Goal: Task Accomplishment & Management: Manage account settings

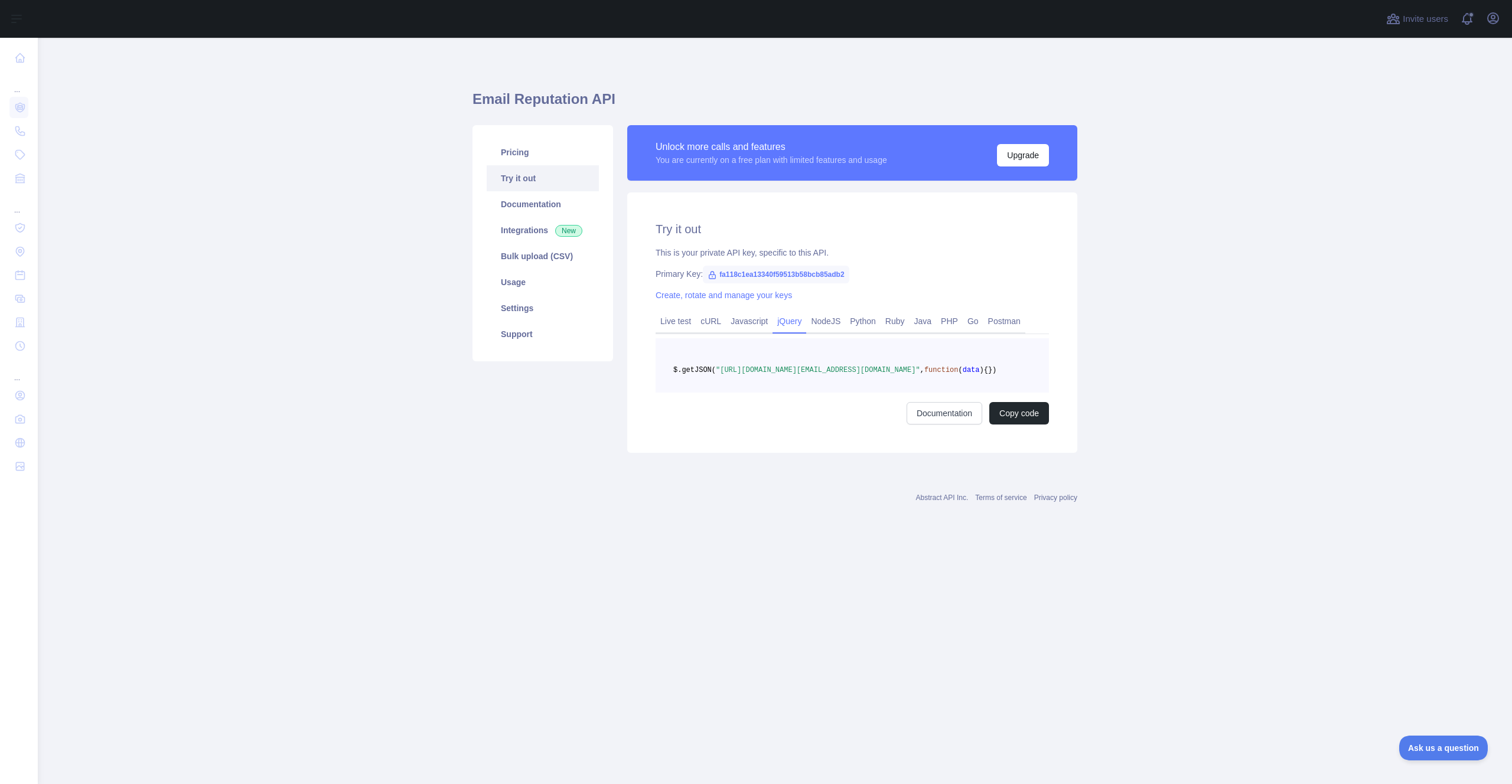
click at [748, 385] on pre "$.getJSON( "[URL][DOMAIN_NAME][EMAIL_ADDRESS][DOMAIN_NAME]" , function ( data )…" at bounding box center [852, 365] width 393 height 54
click at [753, 374] on span ""[URL][DOMAIN_NAME][EMAIL_ADDRESS][DOMAIN_NAME]"" at bounding box center [817, 370] width 204 height 8
click at [772, 512] on div "Abstract API Inc. Terms of service Privacy policy" at bounding box center [774, 490] width 604 height 43
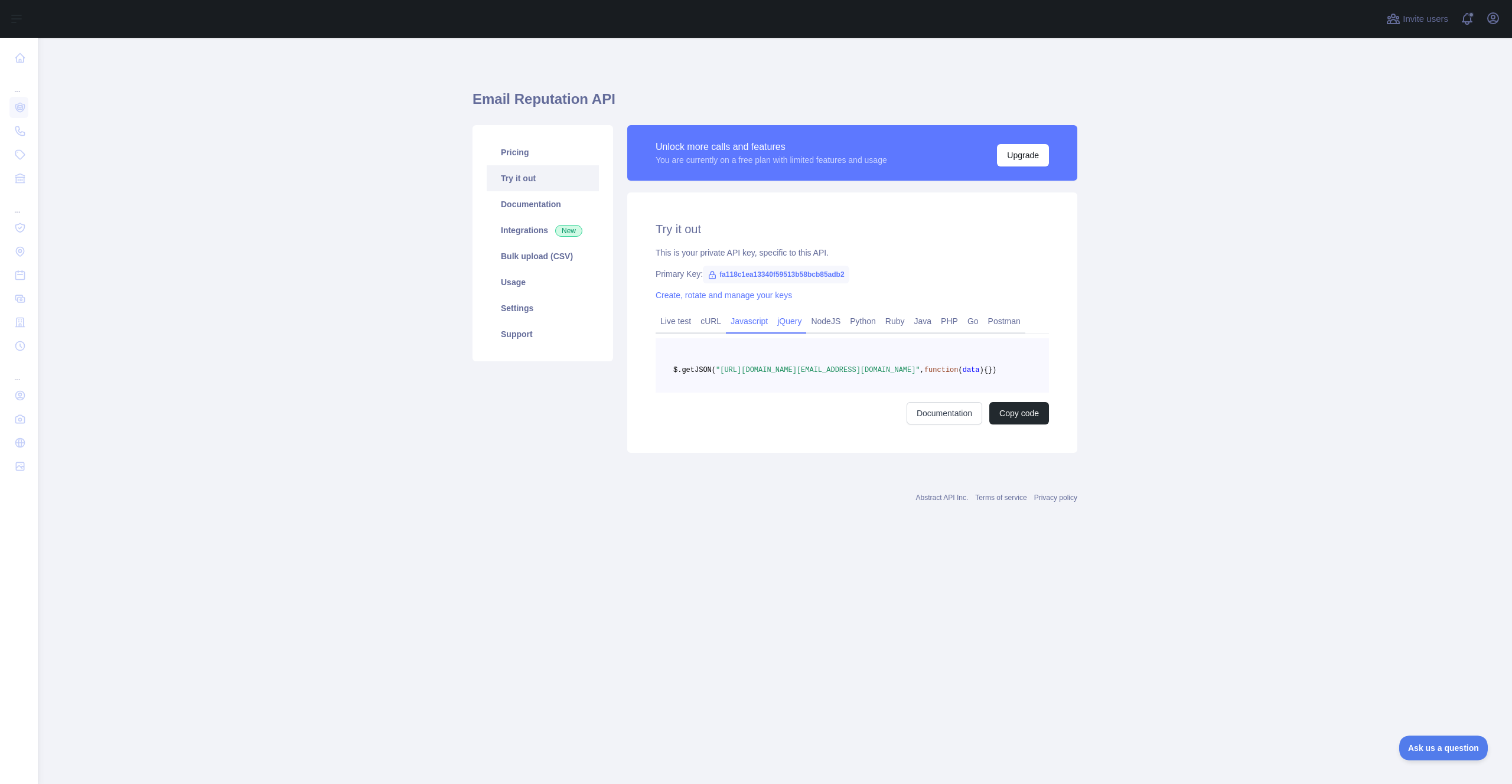
click at [759, 325] on link "Javascript" at bounding box center [750, 321] width 47 height 19
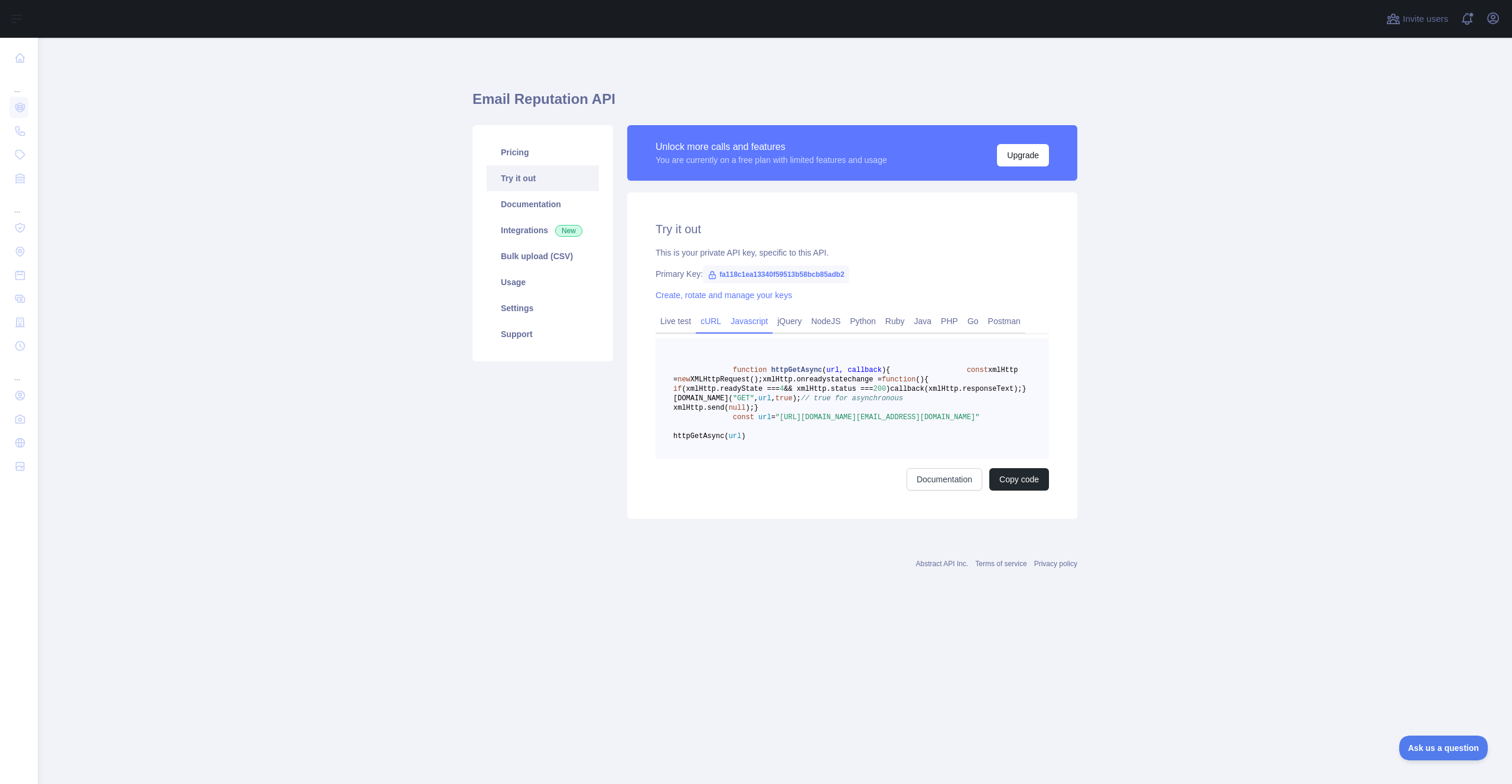
click at [717, 325] on link "cURL" at bounding box center [711, 321] width 30 height 19
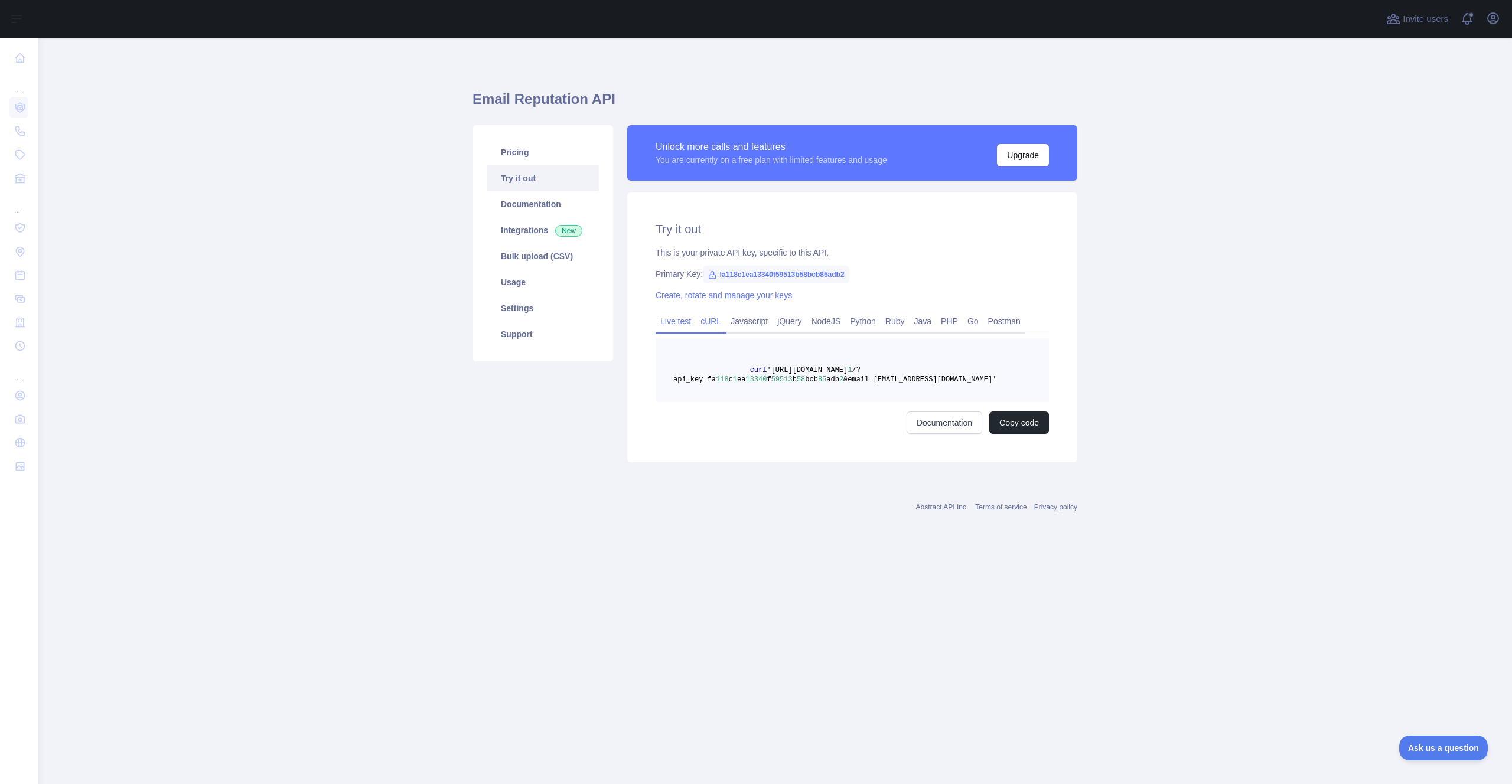
click at [673, 324] on link "Live test" at bounding box center [675, 321] width 40 height 19
click at [552, 241] on link "Integrations New" at bounding box center [543, 230] width 112 height 26
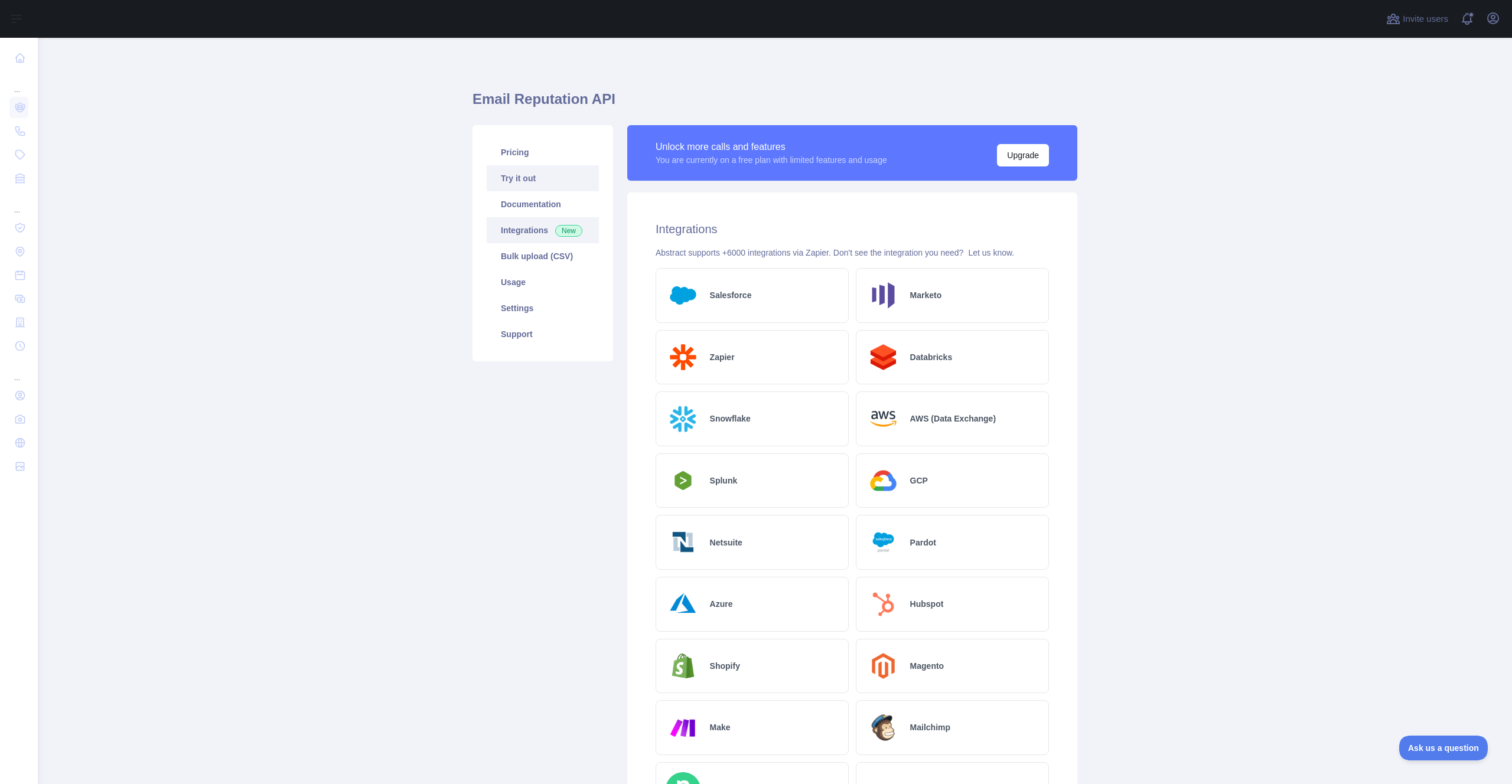
click at [539, 183] on link "Try it out" at bounding box center [543, 178] width 112 height 26
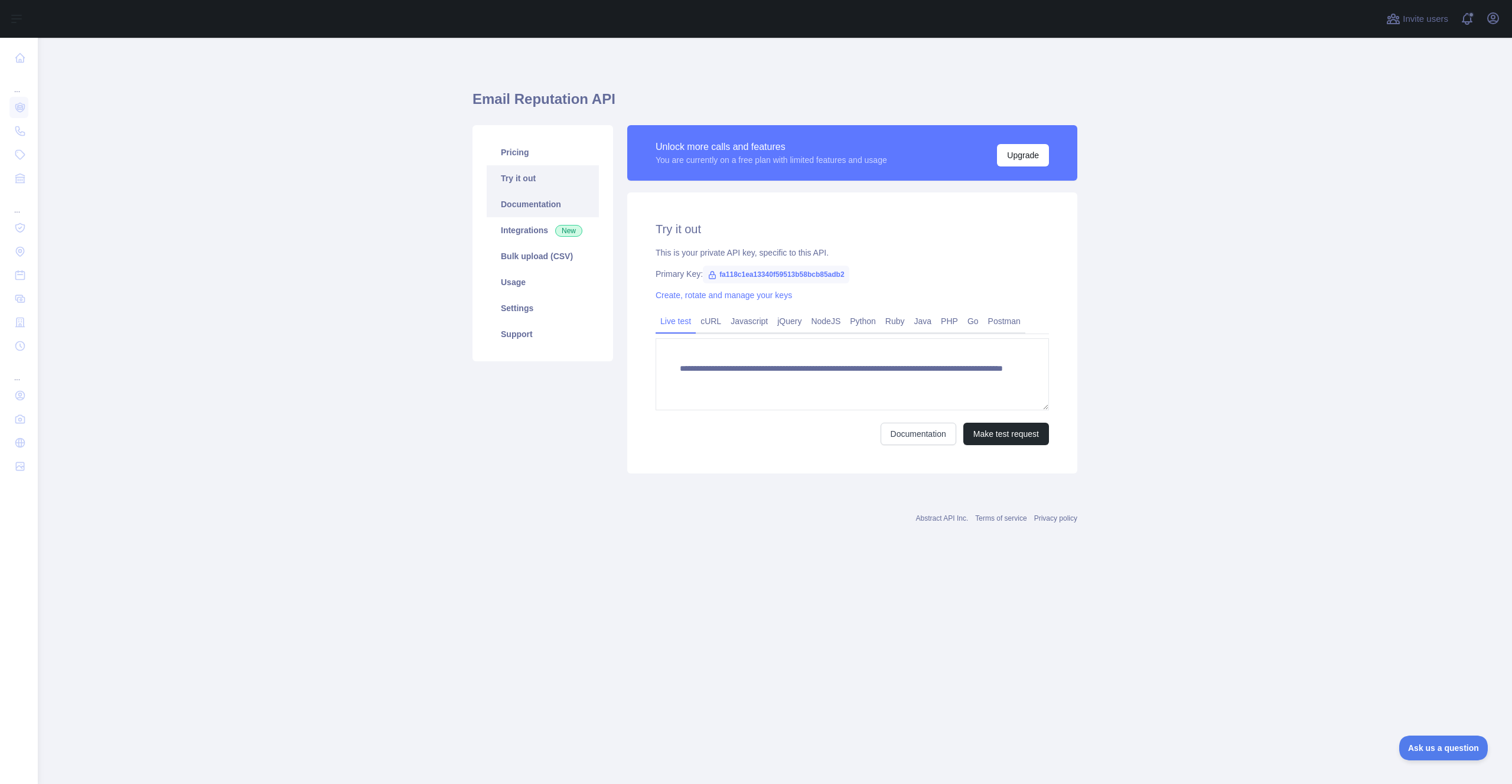
click at [529, 206] on link "Documentation" at bounding box center [543, 204] width 112 height 26
click at [780, 295] on link "Create, rotate and manage your keys" at bounding box center [724, 295] width 136 height 9
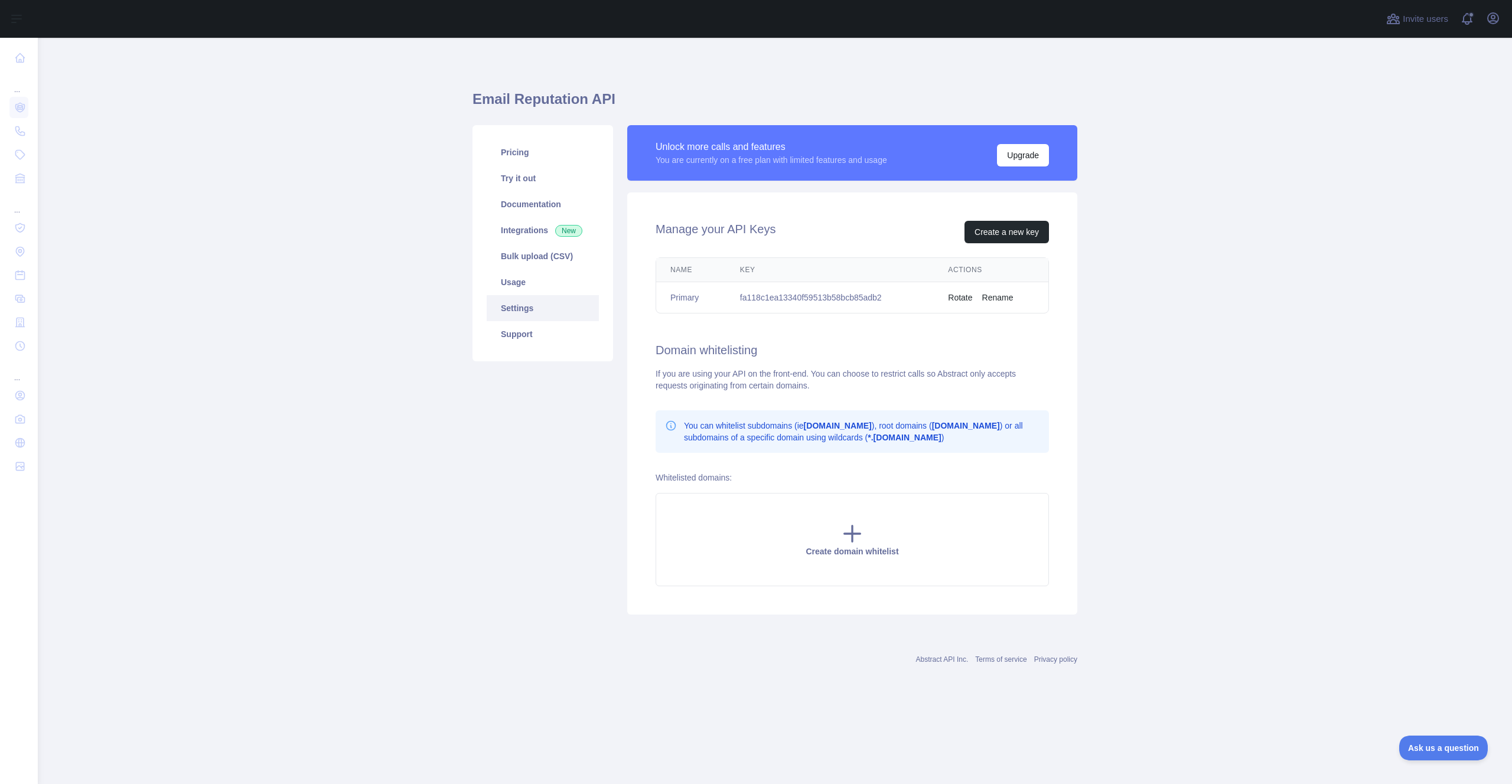
click at [1001, 299] on button "Rename" at bounding box center [998, 297] width 31 height 12
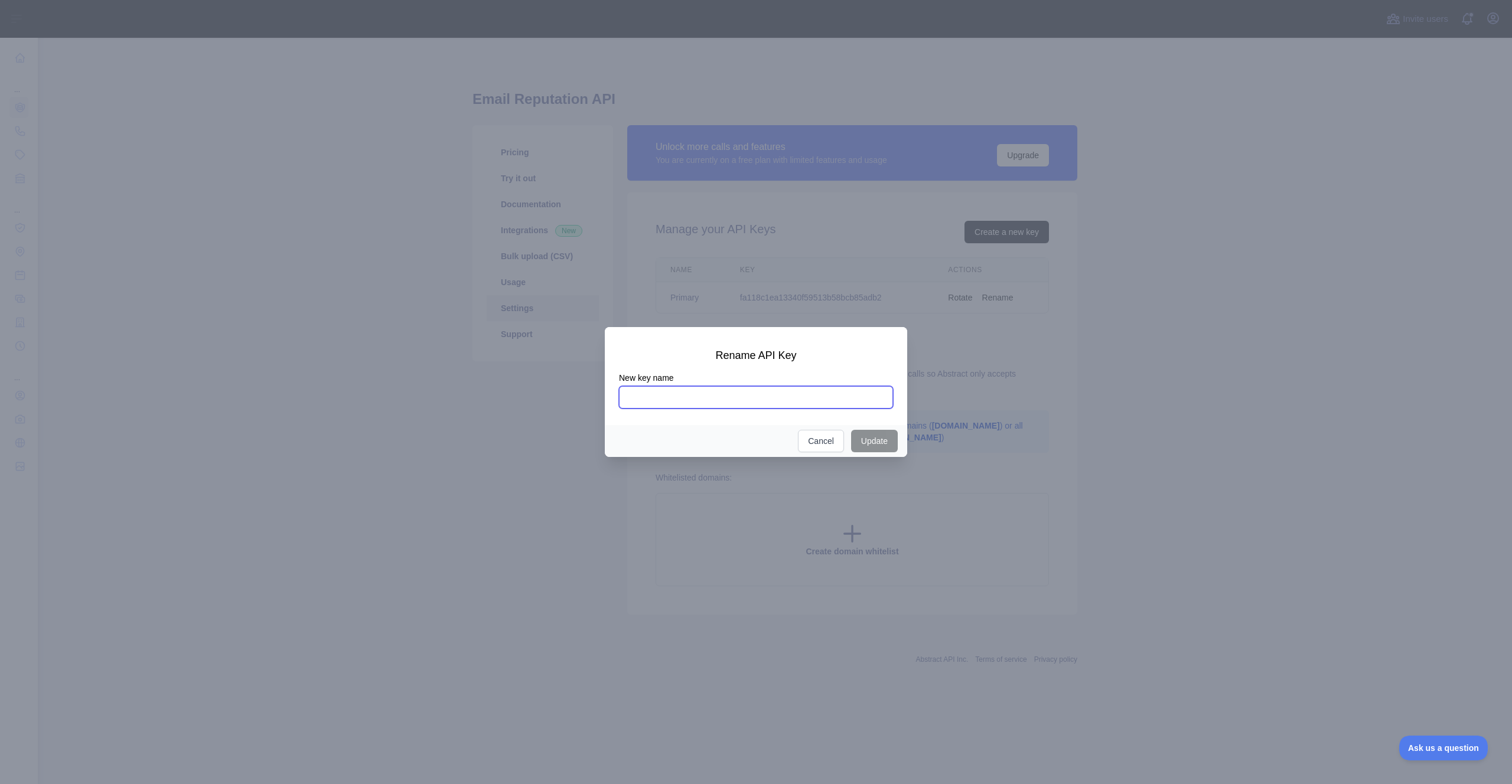
paste input "**********"
type input "**********"
click at [866, 447] on button "Update" at bounding box center [874, 441] width 47 height 22
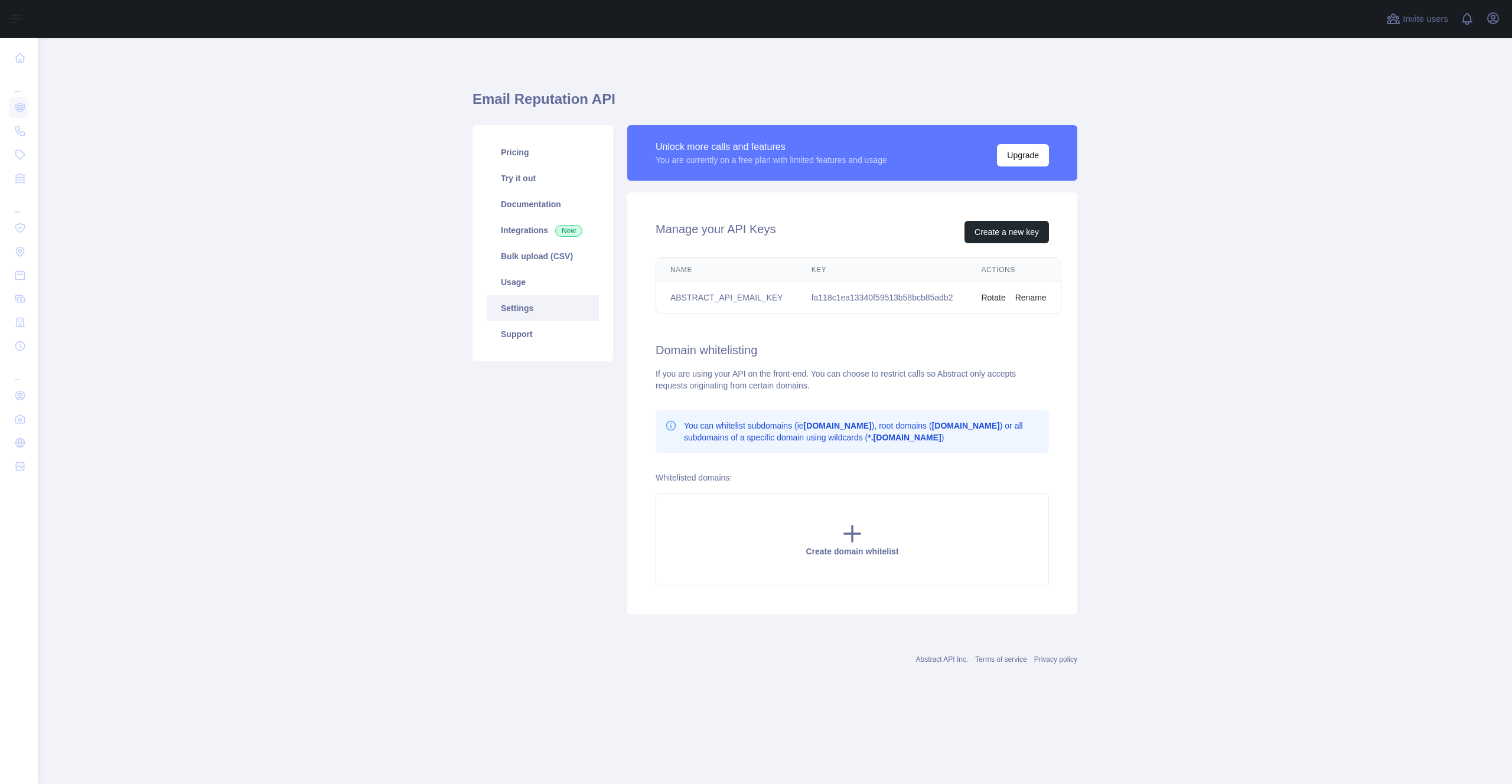
click at [1160, 372] on main "Email Reputation API Pricing Try it out Documentation Integrations New Bulk upl…" at bounding box center [774, 411] width 1474 height 746
click at [1157, 370] on main "Email Reputation API Pricing Try it out Documentation Integrations New Bulk upl…" at bounding box center [774, 411] width 1474 height 746
click at [1178, 315] on main "Email Reputation API Pricing Try it out Documentation Integrations New Bulk upl…" at bounding box center [774, 411] width 1474 height 746
click at [1208, 493] on main "Email Reputation API Pricing Try it out Documentation Integrations New Bulk upl…" at bounding box center [774, 411] width 1474 height 746
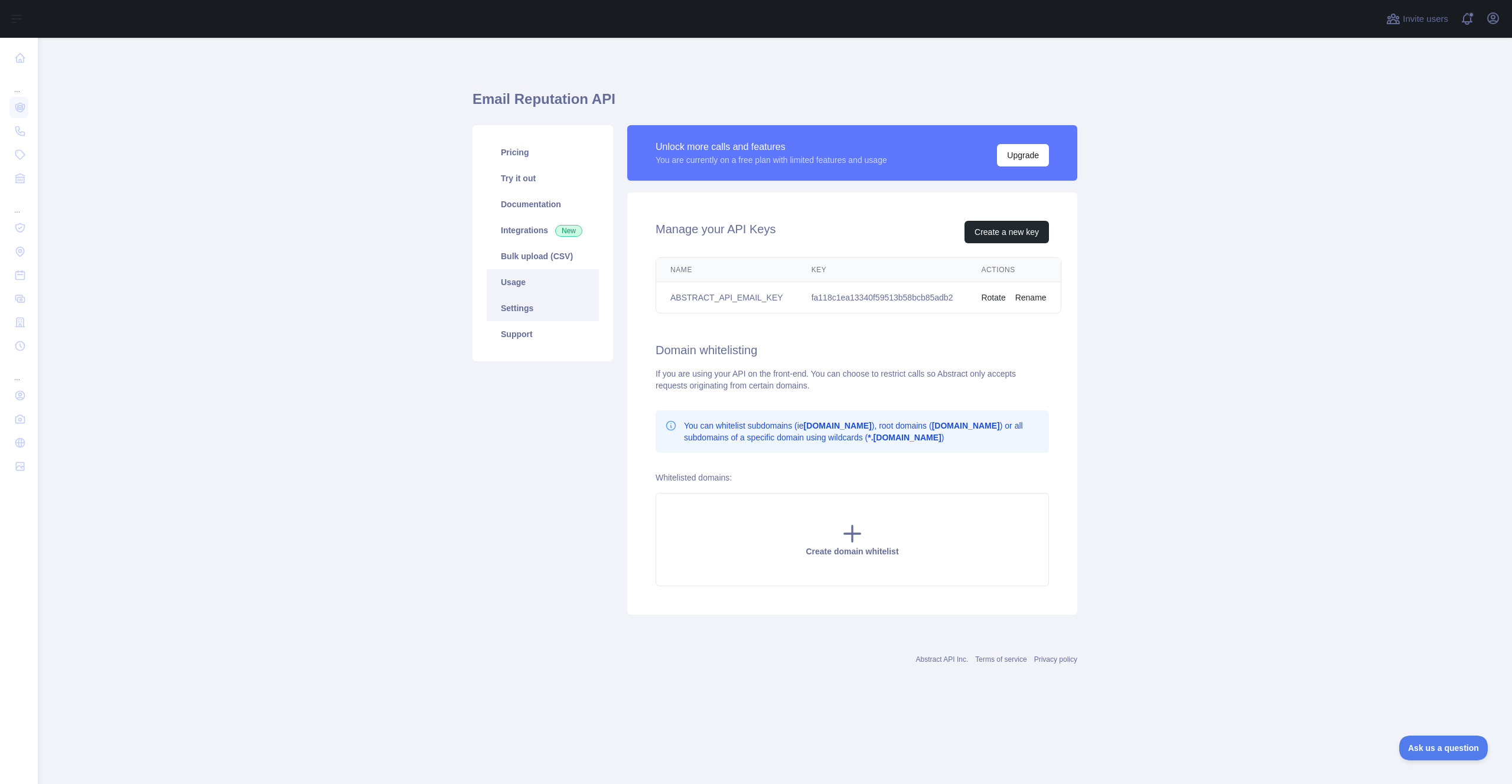
click at [533, 289] on link "Usage" at bounding box center [543, 282] width 112 height 26
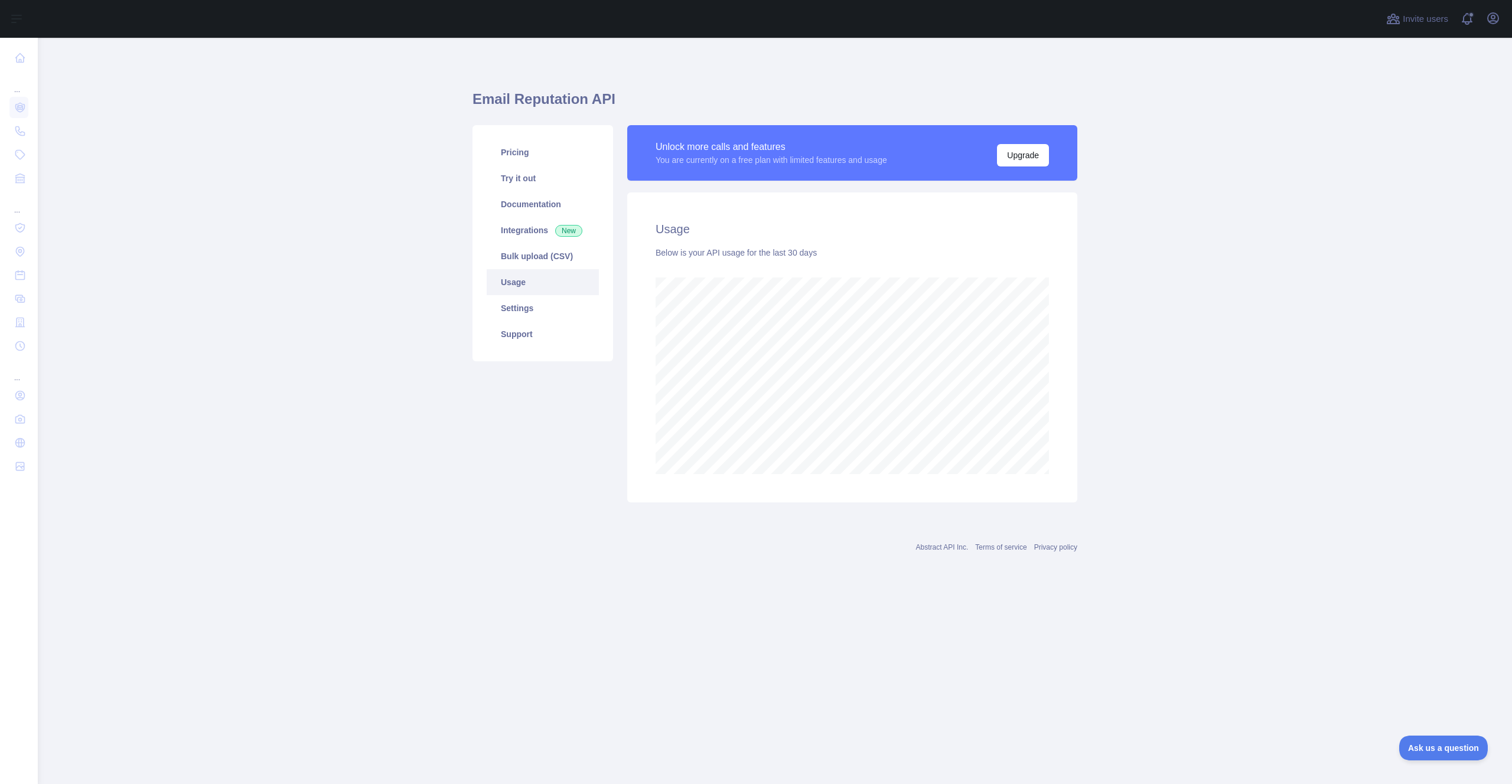
scroll to position [746, 1474]
click at [523, 146] on link "Pricing" at bounding box center [543, 152] width 112 height 26
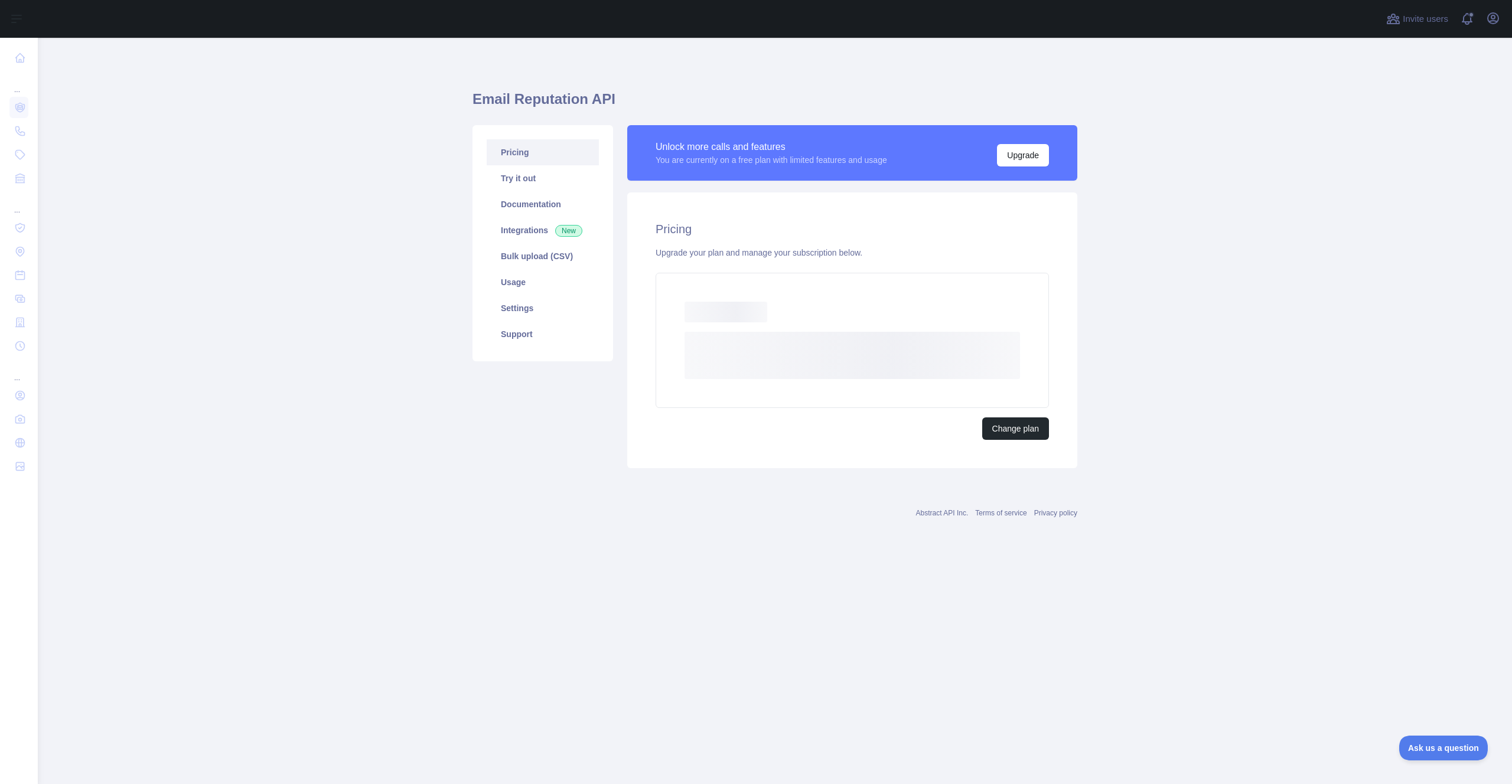
click at [1191, 175] on main "Email Reputation API Pricing Try it out Documentation Integrations New Bulk upl…" at bounding box center [774, 411] width 1474 height 746
